Goal: Information Seeking & Learning: Learn about a topic

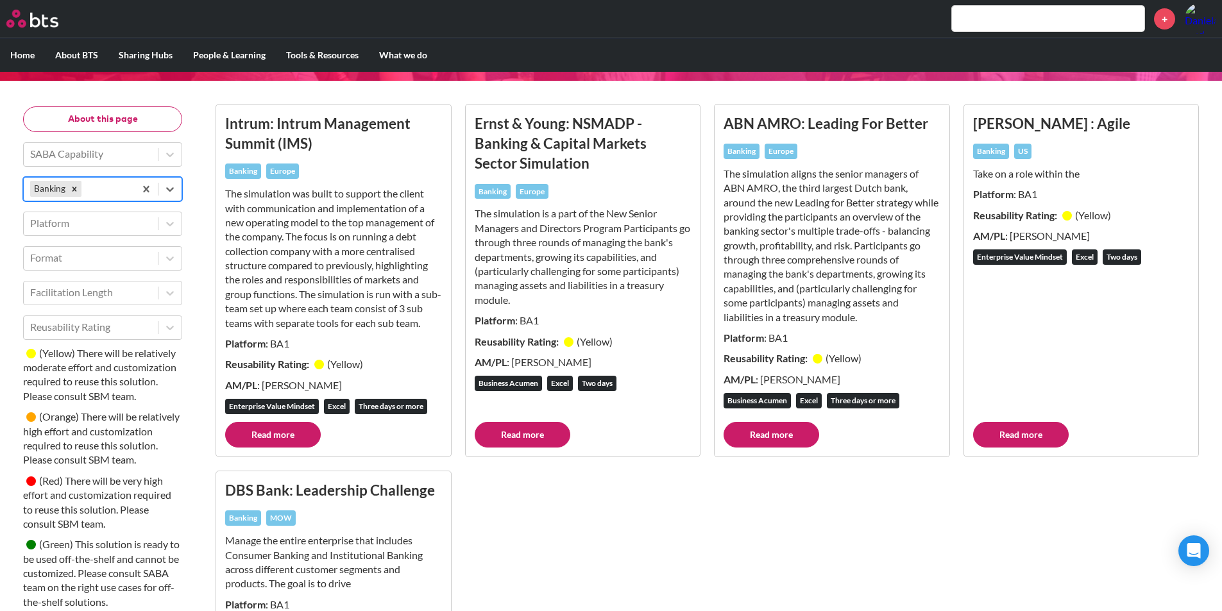
scroll to position [70, 0]
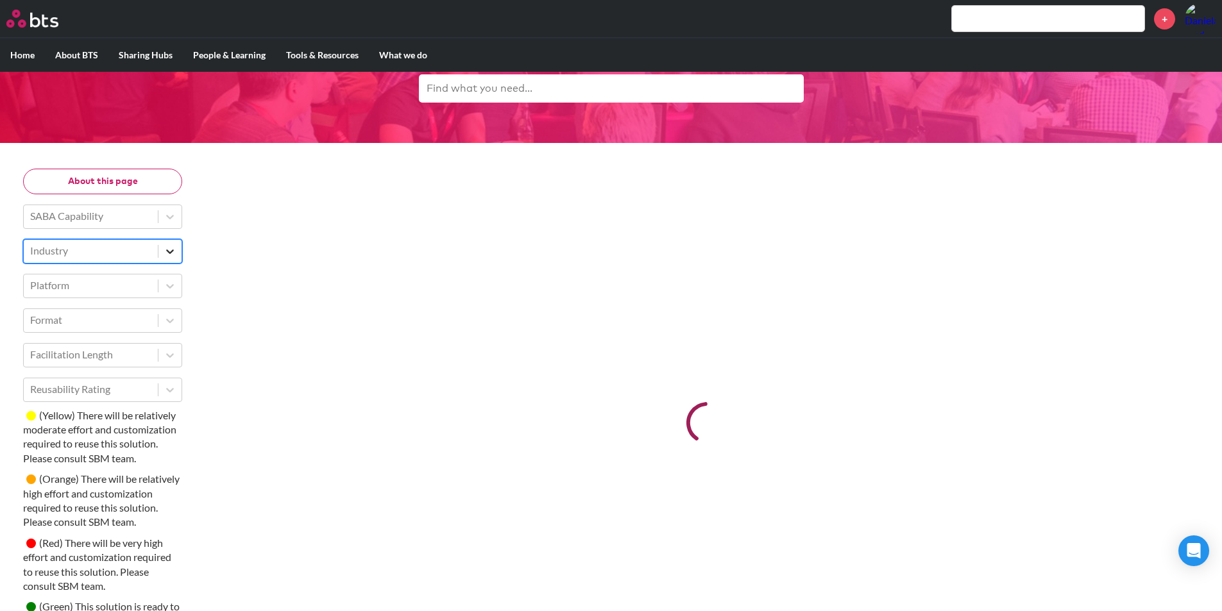
click at [166, 255] on icon at bounding box center [170, 251] width 13 height 13
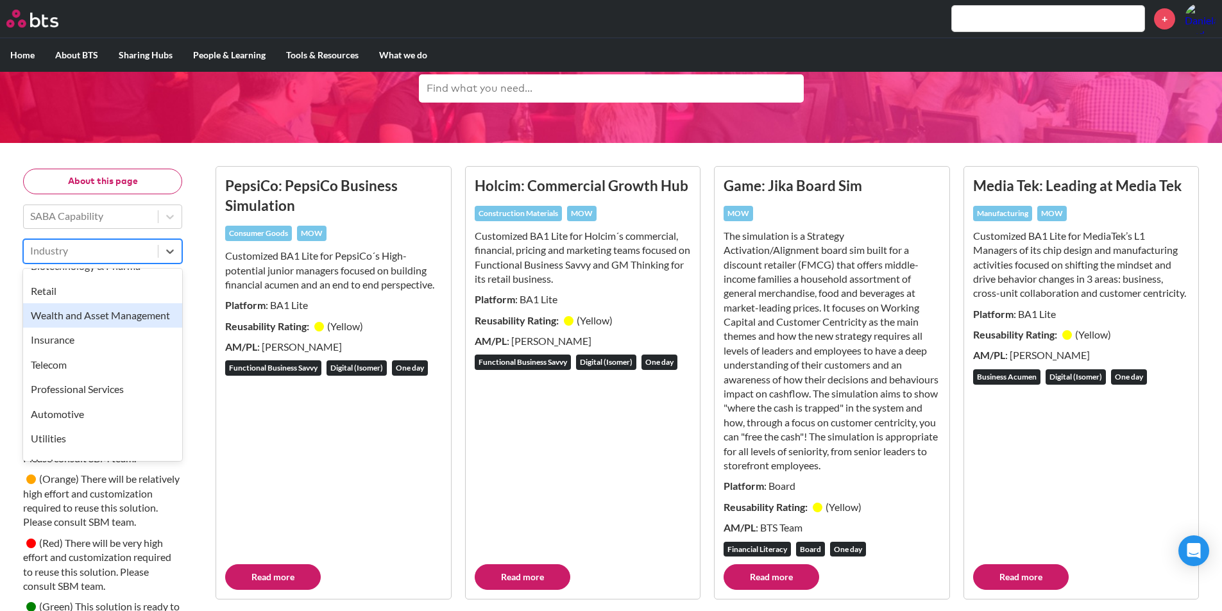
scroll to position [321, 0]
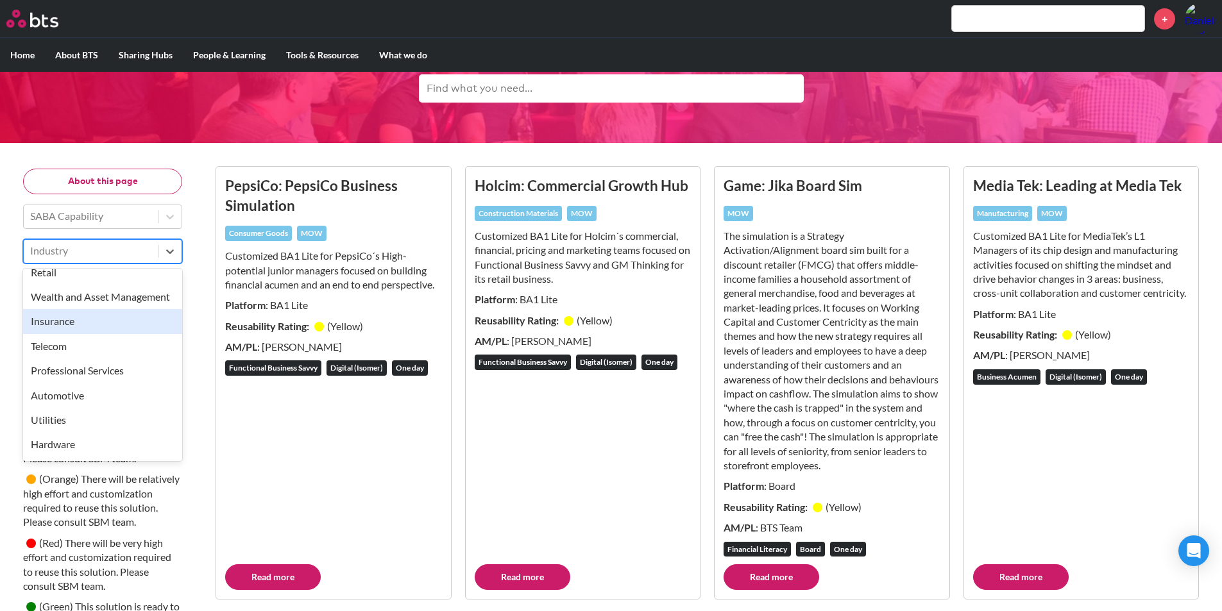
click at [130, 334] on div "Insurance" at bounding box center [102, 321] width 159 height 24
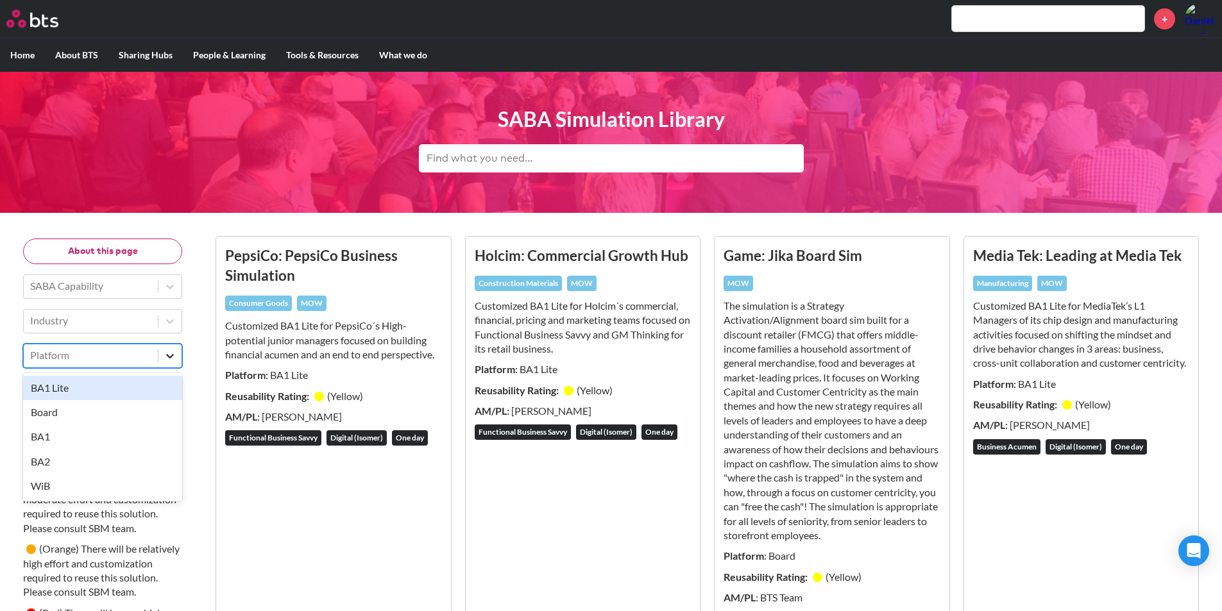
click at [169, 357] on icon at bounding box center [170, 356] width 8 height 4
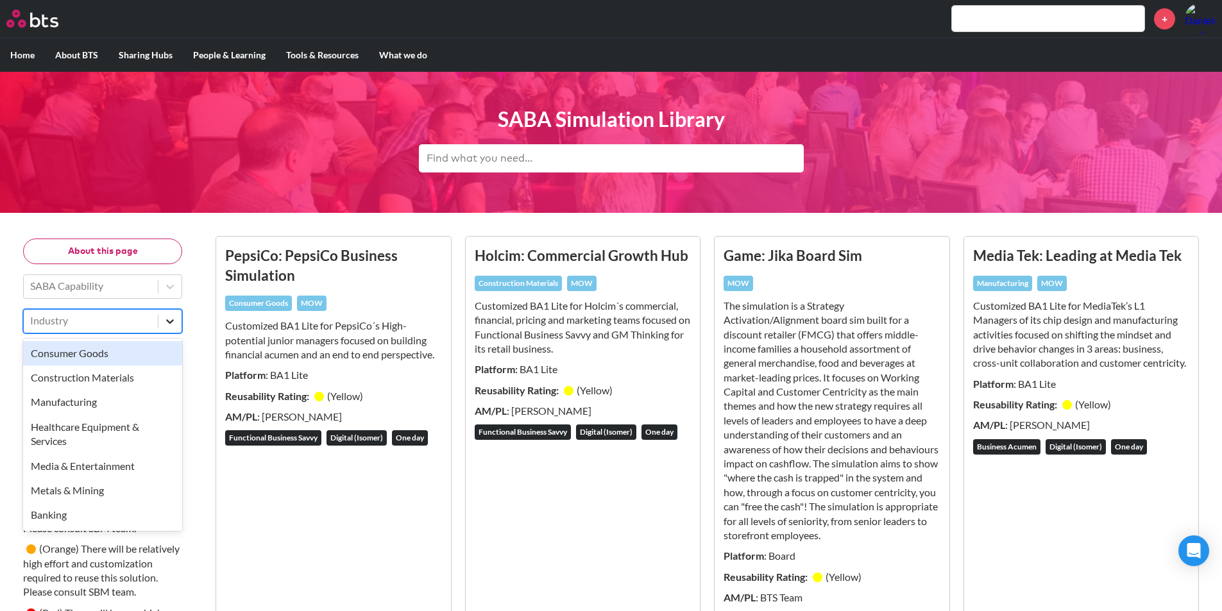
click at [172, 314] on div at bounding box center [169, 321] width 23 height 23
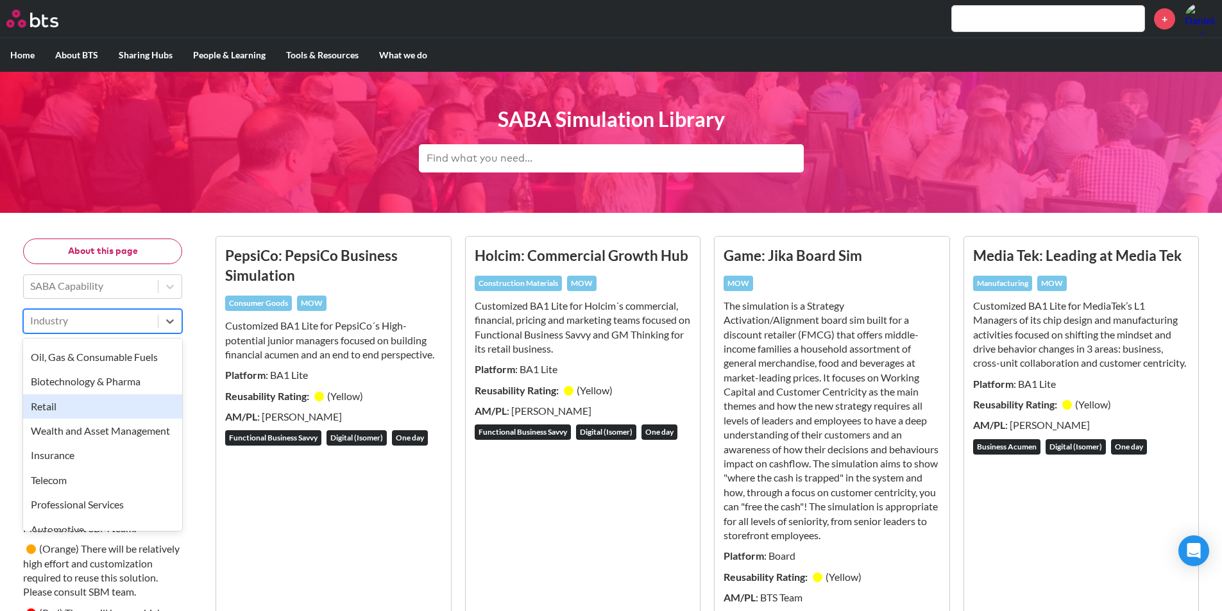
scroll to position [321, 0]
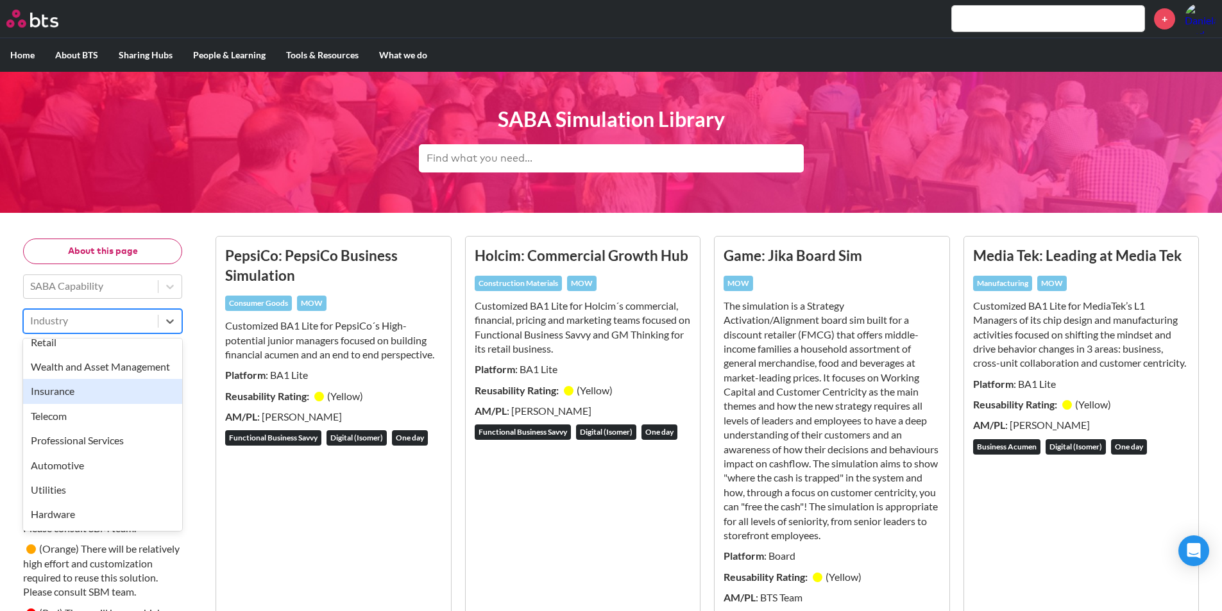
click at [65, 403] on div "Insurance" at bounding box center [102, 391] width 159 height 24
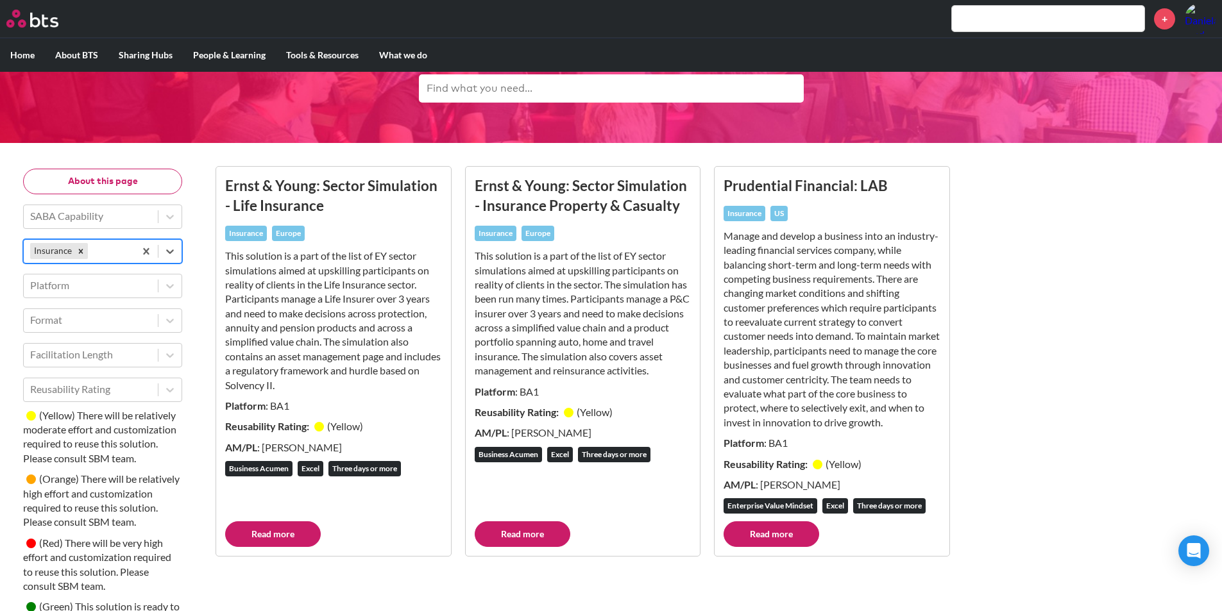
scroll to position [128, 0]
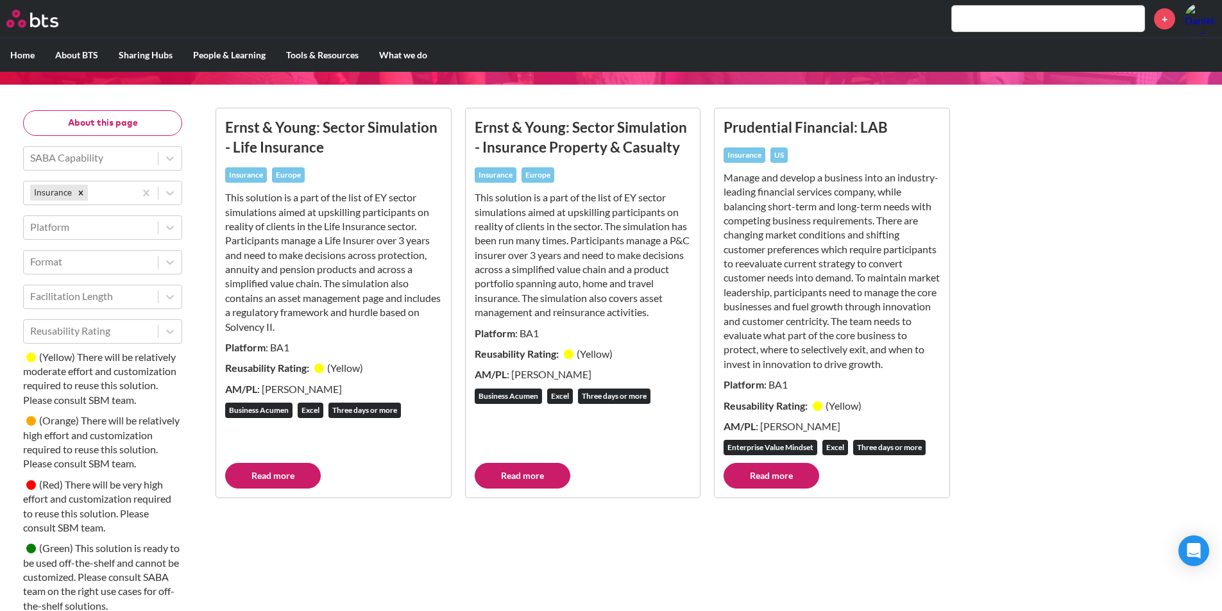
click at [262, 489] on link "Read more" at bounding box center [273, 476] width 96 height 26
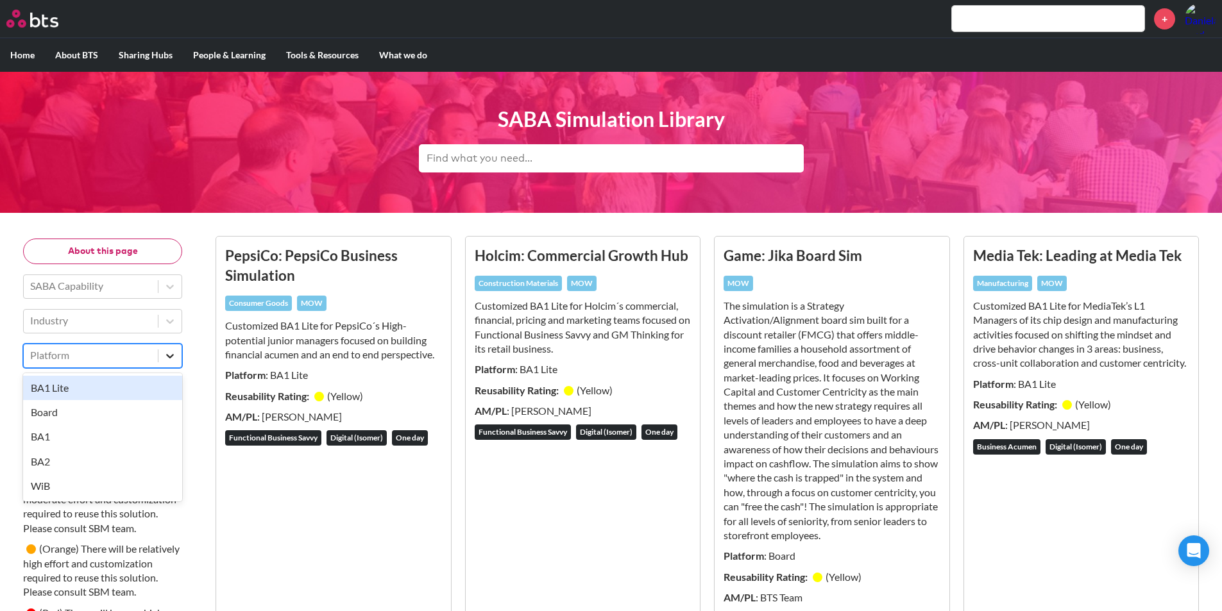
click at [171, 359] on icon at bounding box center [170, 356] width 13 height 13
click at [171, 356] on icon at bounding box center [170, 356] width 8 height 4
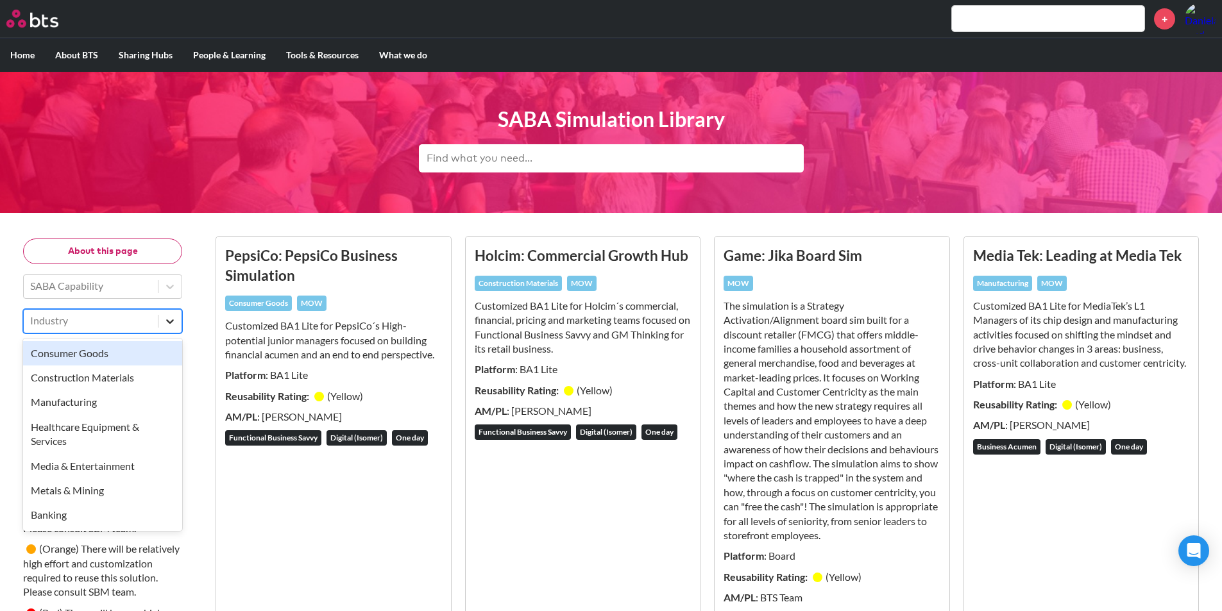
click at [175, 323] on icon at bounding box center [170, 321] width 13 height 13
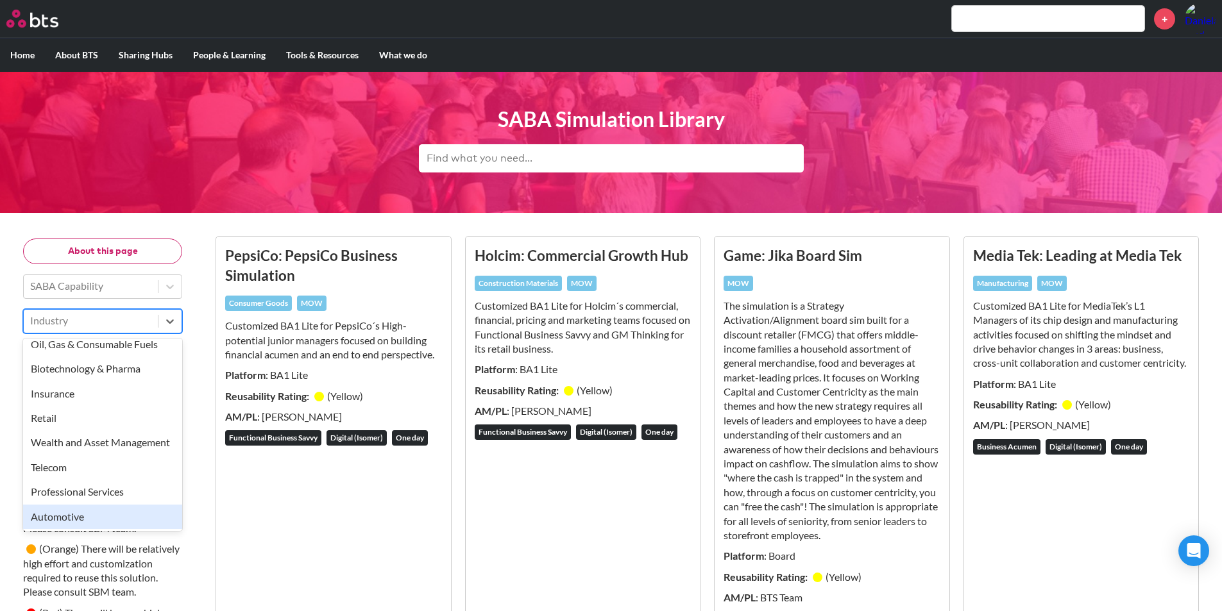
scroll to position [257, 0]
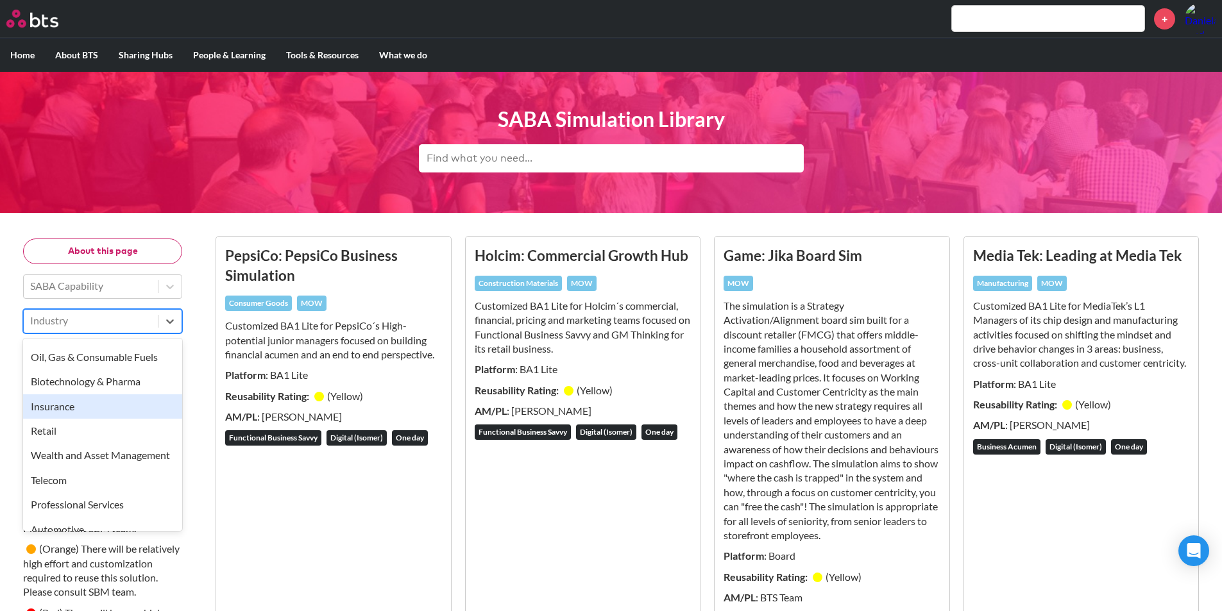
click at [74, 409] on div "Insurance" at bounding box center [102, 407] width 159 height 24
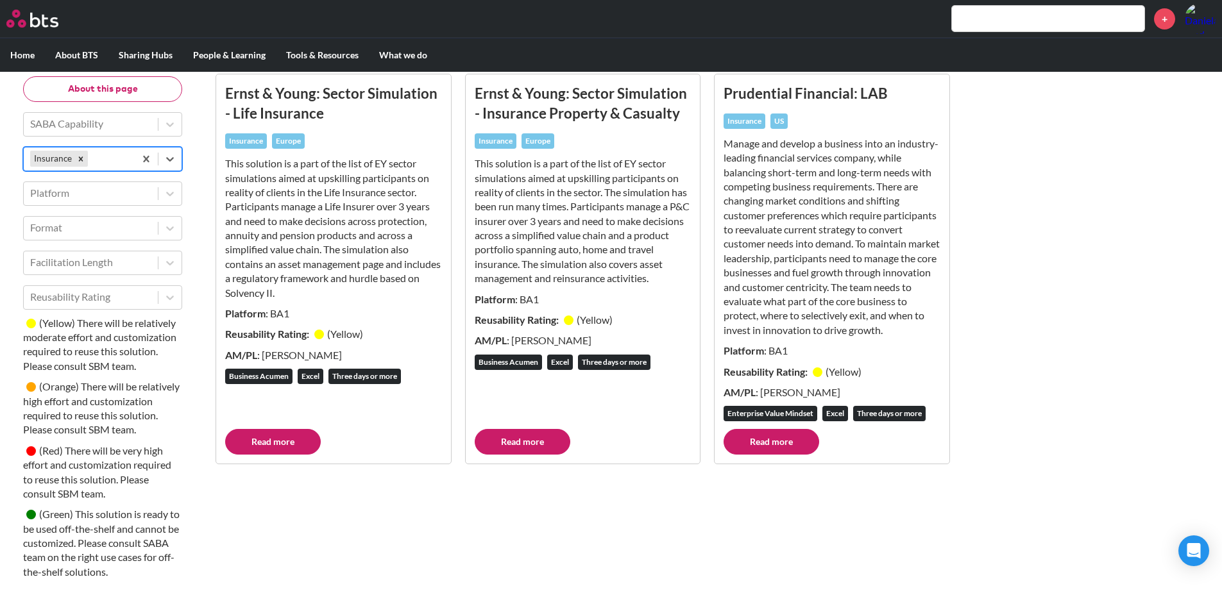
scroll to position [177, 0]
click at [520, 445] on link "Read more" at bounding box center [523, 442] width 96 height 26
